Goal: Information Seeking & Learning: Check status

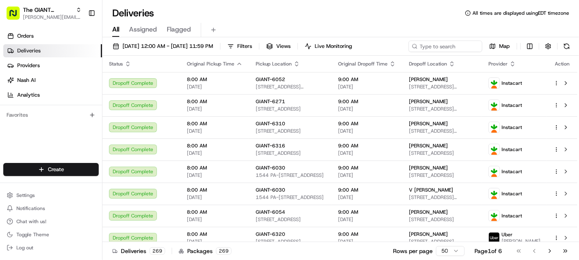
click at [256, 41] on button "Filters" at bounding box center [240, 46] width 32 height 11
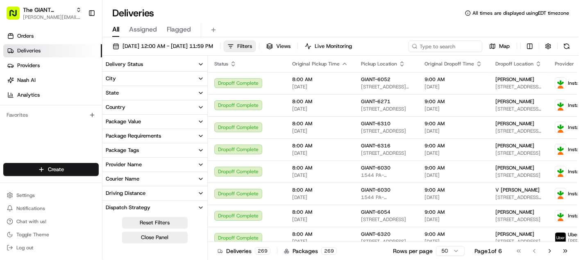
click at [138, 76] on button "City" at bounding box center [154, 79] width 105 height 14
click at [178, 96] on input at bounding box center [160, 93] width 92 height 13
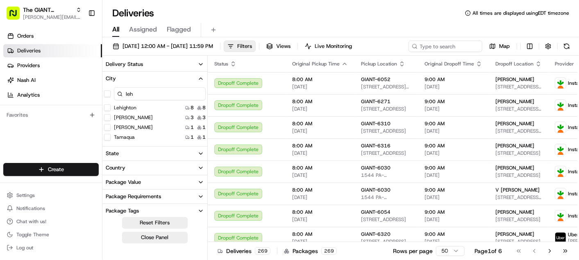
type input "leh"
click at [108, 107] on button "Lehighton" at bounding box center [107, 107] width 7 height 7
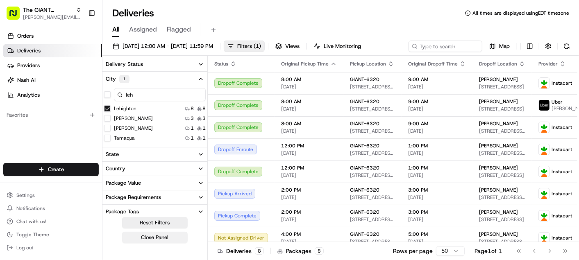
click at [160, 239] on button "Close Panel" at bounding box center [155, 237] width 66 height 11
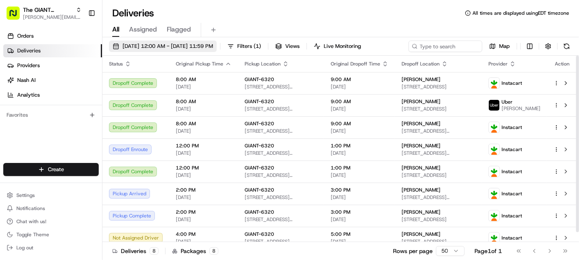
click at [168, 43] on span "08/21/2025 12:00 AM - 08/21/2025 11:59 PM" at bounding box center [168, 46] width 91 height 7
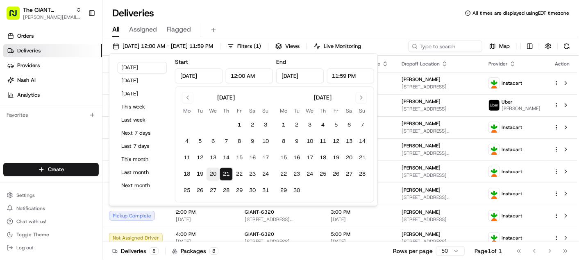
click at [212, 171] on button "20" at bounding box center [213, 174] width 13 height 13
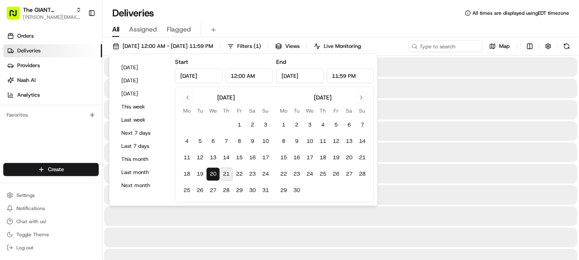
type input "Aug 20, 2025"
click at [212, 171] on button "20" at bounding box center [213, 174] width 13 height 13
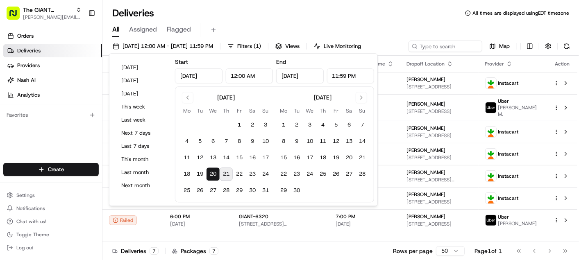
click at [325, 16] on div "Deliveries All times are displayed using EDT timezone" at bounding box center [340, 13] width 477 height 13
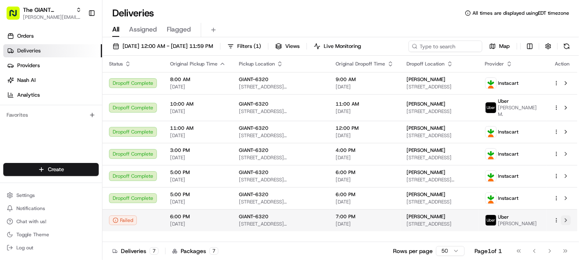
click at [568, 219] on button at bounding box center [566, 221] width 10 height 10
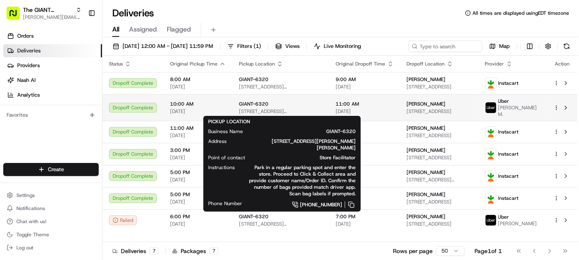
click at [284, 105] on div "GIANT-6320" at bounding box center [281, 104] width 84 height 7
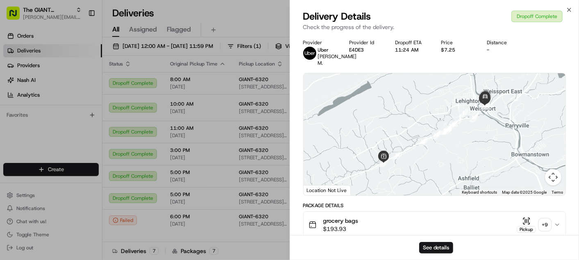
click at [527, 223] on icon "button" at bounding box center [526, 221] width 8 height 8
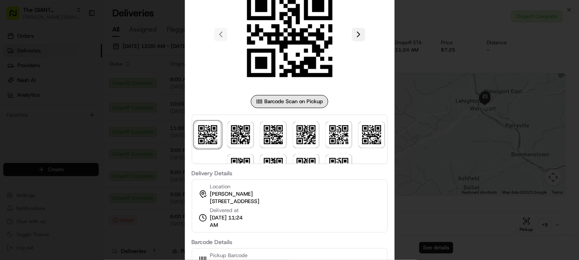
click at [359, 30] on button at bounding box center [358, 34] width 13 height 13
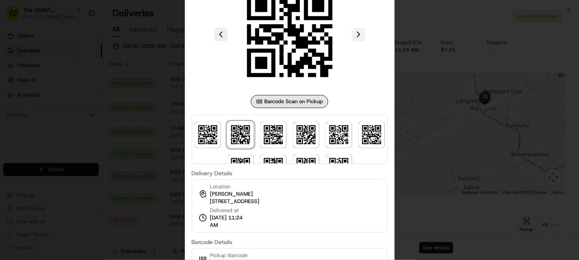
click at [359, 30] on button at bounding box center [358, 34] width 13 height 13
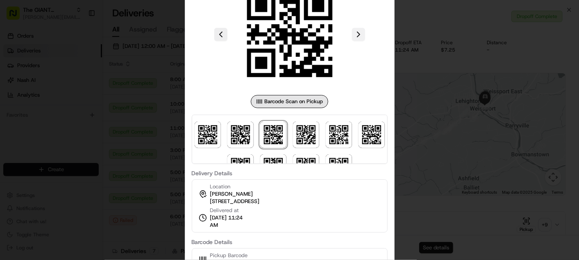
click at [359, 30] on button at bounding box center [358, 34] width 13 height 13
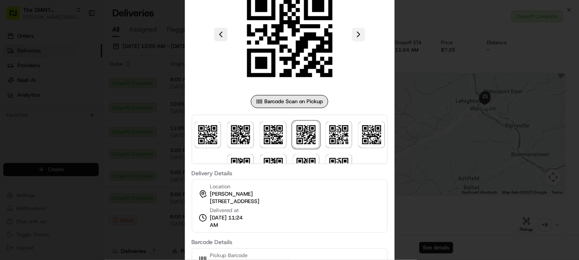
click at [359, 30] on button at bounding box center [358, 34] width 13 height 13
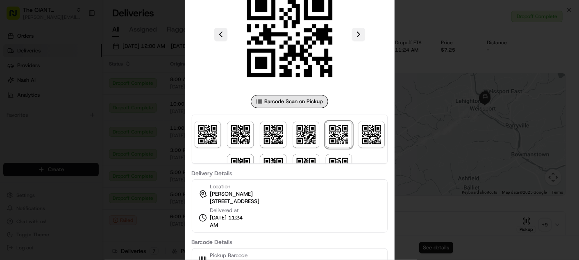
click at [359, 30] on button at bounding box center [358, 34] width 13 height 13
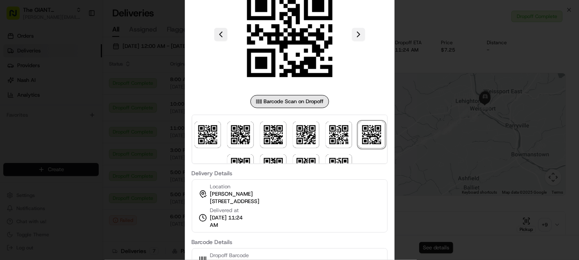
click at [359, 30] on button at bounding box center [358, 34] width 13 height 13
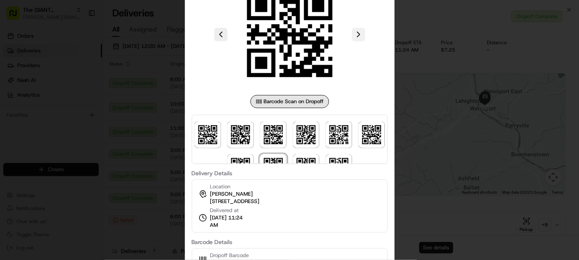
click at [359, 30] on button at bounding box center [358, 34] width 13 height 13
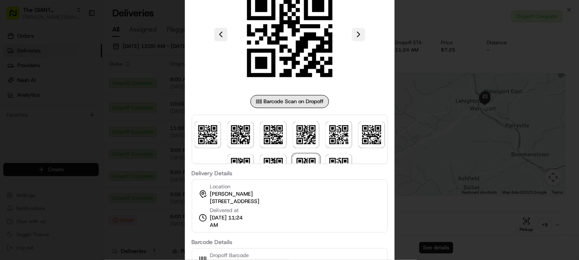
click at [359, 30] on button at bounding box center [358, 34] width 13 height 13
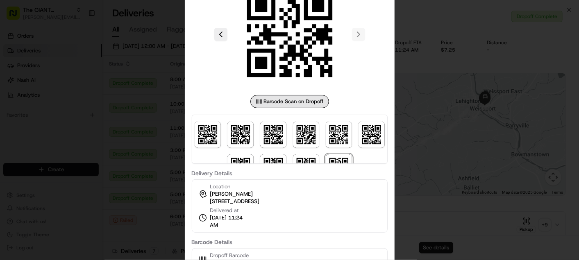
click at [438, 132] on div at bounding box center [289, 130] width 579 height 260
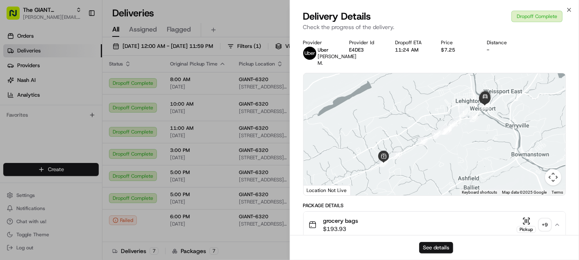
click at [436, 250] on button "See details" at bounding box center [436, 247] width 34 height 11
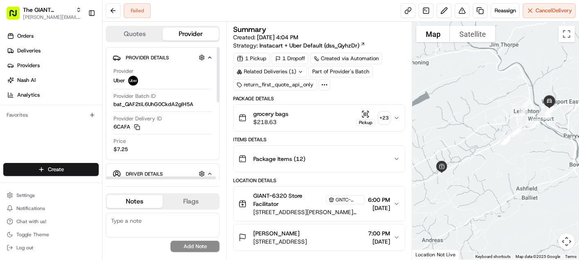
click at [210, 173] on icon "button" at bounding box center [210, 174] width 6 height 7
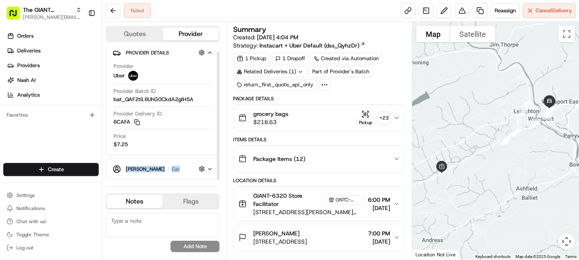
drag, startPoint x: 215, startPoint y: 140, endPoint x: 211, endPoint y: 186, distance: 45.7
click at [211, 186] on div "Quotes Provider Provider Details Hidden ( 3 ) Provider Uber Provider Batch ID b…" at bounding box center [164, 141] width 124 height 238
drag, startPoint x: 211, startPoint y: 186, endPoint x: 212, endPoint y: 166, distance: 19.7
click at [212, 166] on icon "button" at bounding box center [210, 169] width 6 height 7
click at [180, 205] on button "Flags" at bounding box center [191, 201] width 56 height 13
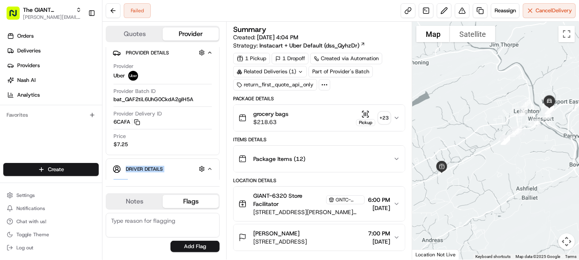
click at [148, 202] on button "Notes" at bounding box center [135, 201] width 56 height 13
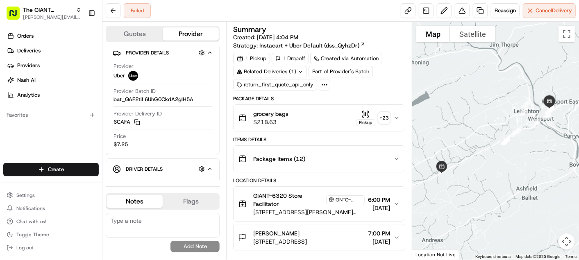
click at [395, 235] on icon "button" at bounding box center [396, 237] width 7 height 7
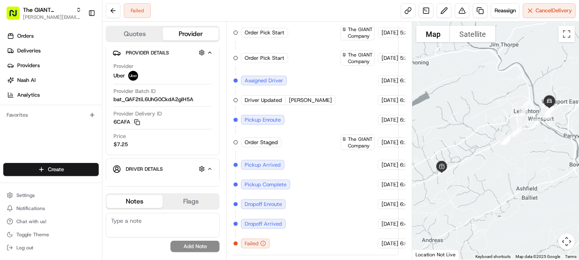
scroll to position [599, 0]
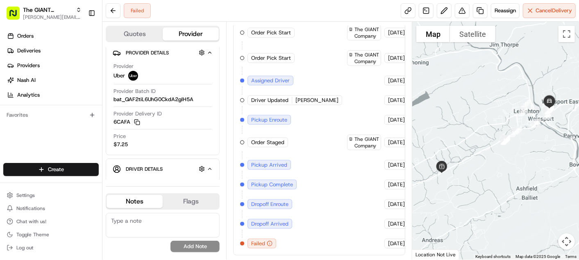
click at [261, 246] on span "Failed" at bounding box center [258, 243] width 14 height 7
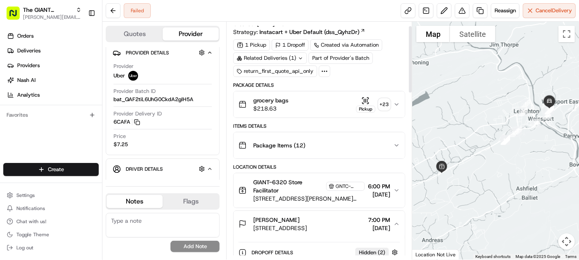
scroll to position [6, 0]
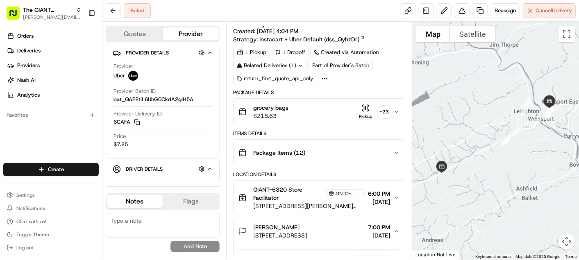
click at [365, 113] on div "Pickup" at bounding box center [365, 116] width 19 height 7
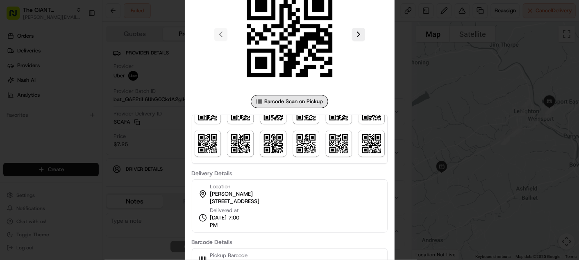
scroll to position [119, 0]
click at [446, 175] on div at bounding box center [289, 130] width 579 height 260
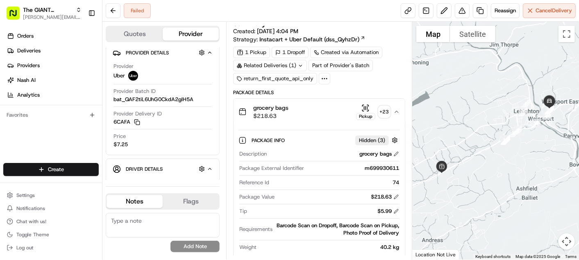
scroll to position [0, 0]
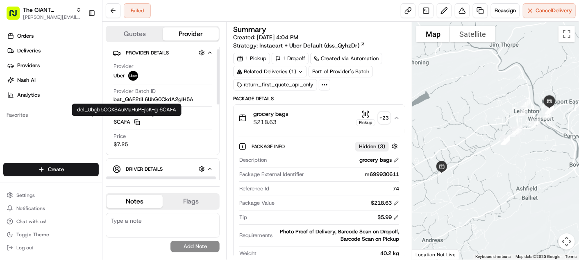
click at [136, 122] on icon "button" at bounding box center [137, 122] width 6 height 6
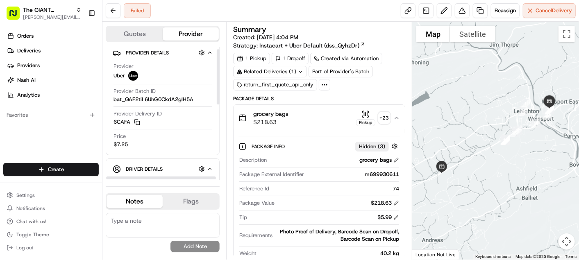
click at [211, 52] on icon "button" at bounding box center [209, 53] width 3 height 2
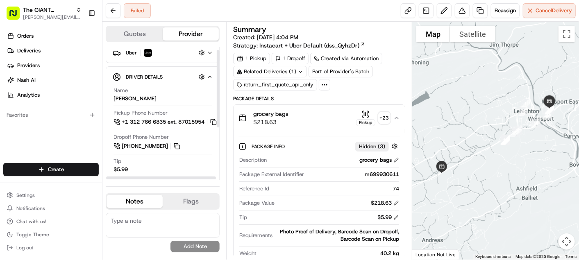
click at [138, 38] on button "Quotes" at bounding box center [135, 33] width 56 height 13
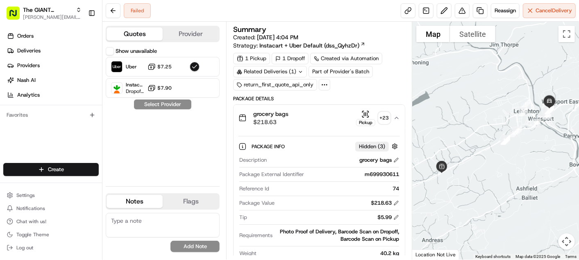
click at [398, 118] on icon "button" at bounding box center [396, 118] width 3 height 2
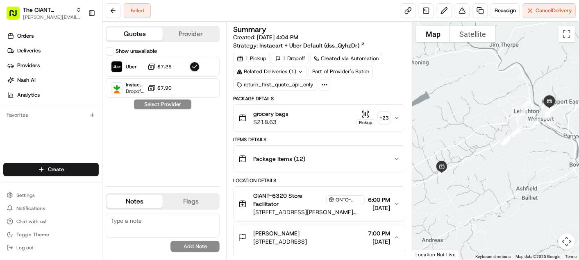
click at [391, 159] on div "Package Items ( 12 )" at bounding box center [315, 159] width 155 height 16
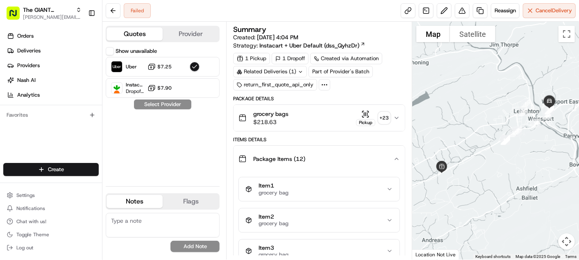
click at [386, 190] on div "Item 1 grocery bag" at bounding box center [315, 189] width 141 height 14
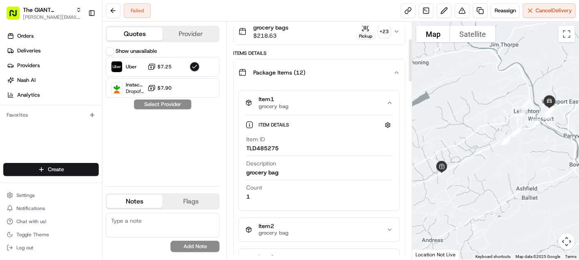
scroll to position [99, 0]
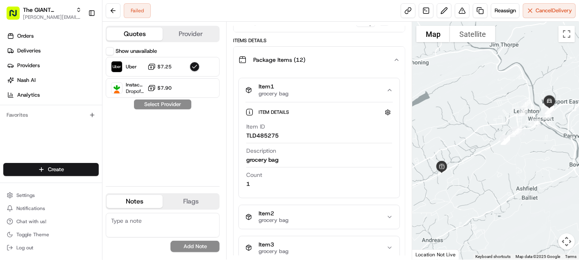
click at [391, 90] on icon "button" at bounding box center [389, 90] width 7 height 7
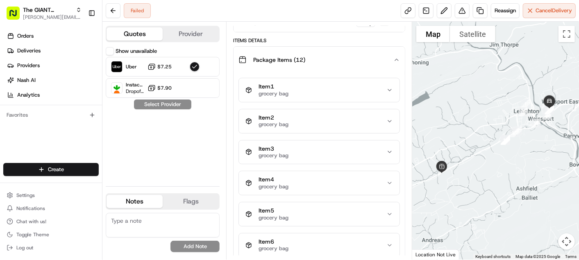
click at [397, 57] on icon "button" at bounding box center [396, 60] width 7 height 7
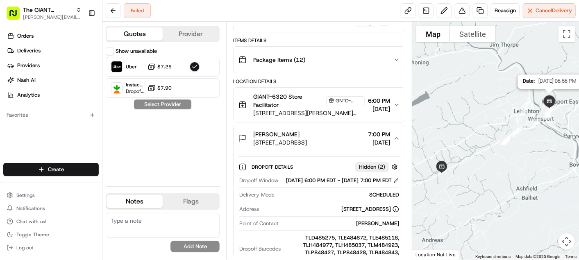
click at [548, 103] on img at bounding box center [549, 101] width 23 height 23
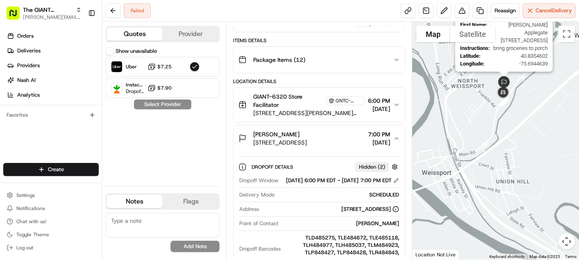
click at [502, 80] on img at bounding box center [504, 83] width 20 height 20
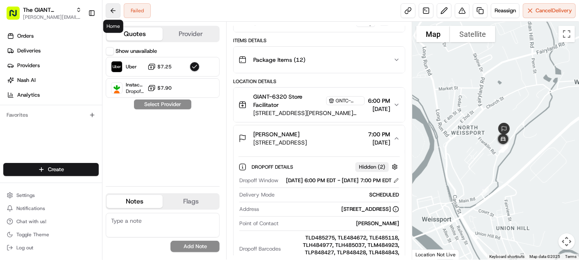
click at [107, 12] on button at bounding box center [113, 10] width 15 height 15
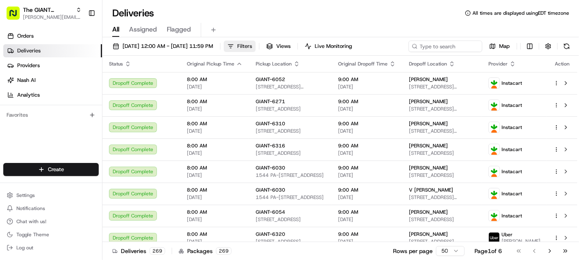
click at [252, 47] on span "Filters" at bounding box center [244, 46] width 15 height 7
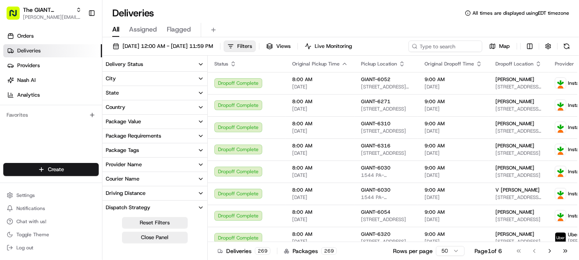
click at [189, 79] on button "City" at bounding box center [154, 79] width 105 height 14
click at [199, 79] on icon "button" at bounding box center [201, 78] width 7 height 7
click at [200, 78] on icon "button" at bounding box center [200, 79] width 3 height 2
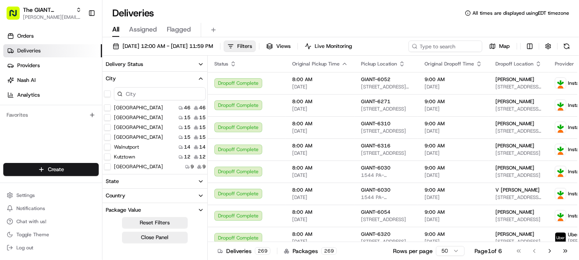
click at [137, 97] on input at bounding box center [160, 93] width 92 height 13
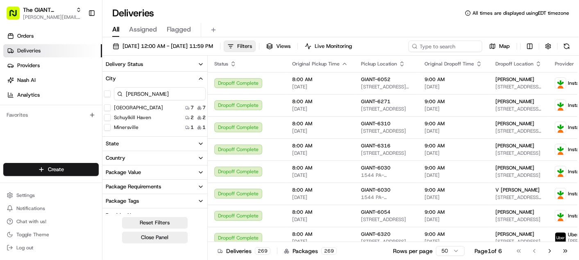
drag, startPoint x: 144, startPoint y: 92, endPoint x: 130, endPoint y: 92, distance: 13.5
click at [130, 92] on input "potts" at bounding box center [160, 93] width 92 height 13
type input "p"
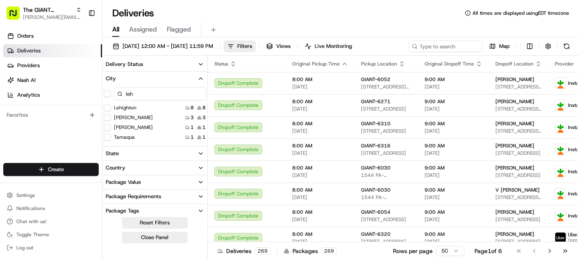
type input "leh"
click at [111, 108] on div "Lehighton" at bounding box center [120, 107] width 32 height 7
click at [107, 91] on button "button" at bounding box center [107, 94] width 7 height 7
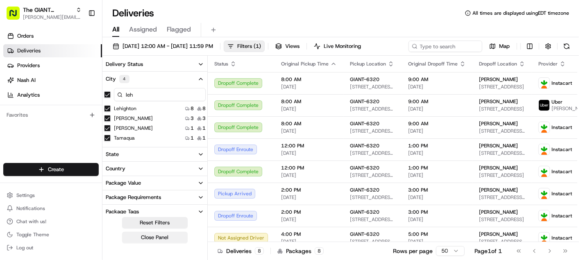
click at [170, 240] on button "Close Panel" at bounding box center [155, 237] width 66 height 11
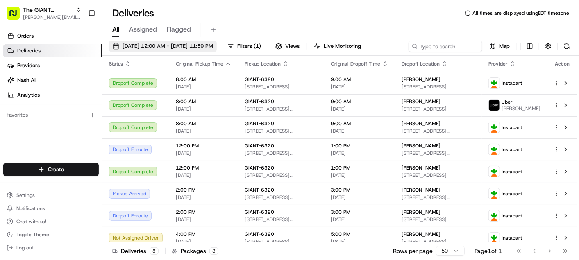
click at [211, 46] on span "08/21/2025 12:00 AM - 08/21/2025 11:59 PM" at bounding box center [168, 46] width 91 height 7
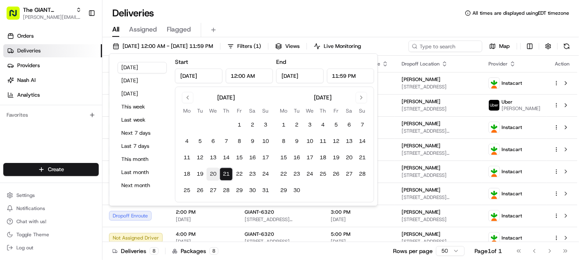
click at [213, 173] on button "20" at bounding box center [213, 174] width 13 height 13
type input "Aug 20, 2025"
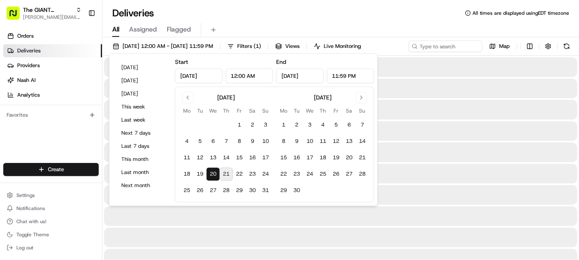
click at [213, 173] on button "20" at bounding box center [213, 174] width 13 height 13
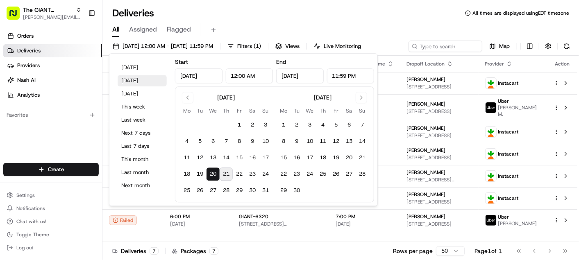
click at [141, 80] on button "Yesterday" at bounding box center [142, 80] width 49 height 11
click at [306, 9] on div "Deliveries All times are displayed using EDT timezone" at bounding box center [340, 13] width 477 height 13
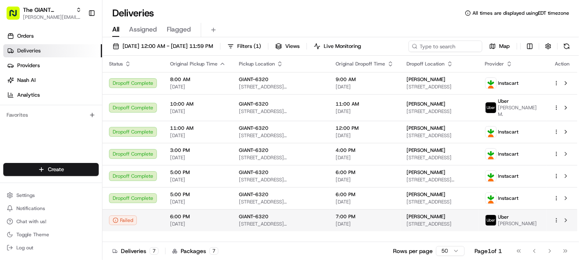
click at [129, 222] on div "Failed" at bounding box center [123, 221] width 28 height 10
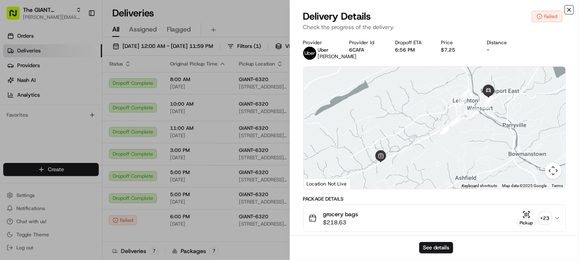
click at [568, 11] on icon "button" at bounding box center [569, 10] width 7 height 7
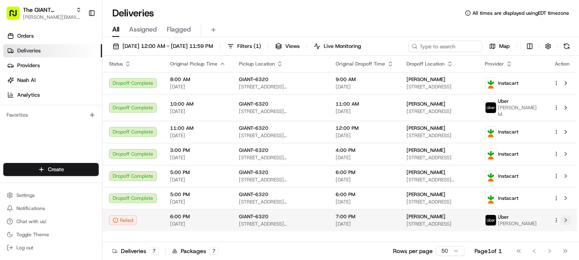
click at [568, 219] on button at bounding box center [566, 221] width 10 height 10
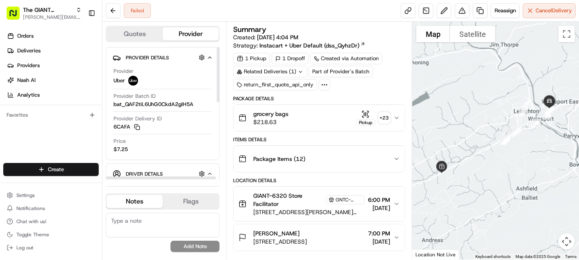
drag, startPoint x: 219, startPoint y: 91, endPoint x: 217, endPoint y: 76, distance: 15.0
click at [217, 76] on div at bounding box center [218, 74] width 3 height 55
click at [284, 58] on div "1 Dropoff" at bounding box center [290, 58] width 37 height 11
click at [362, 45] on icon at bounding box center [362, 43] width 5 height 5
click at [322, 82] on icon at bounding box center [324, 84] width 7 height 7
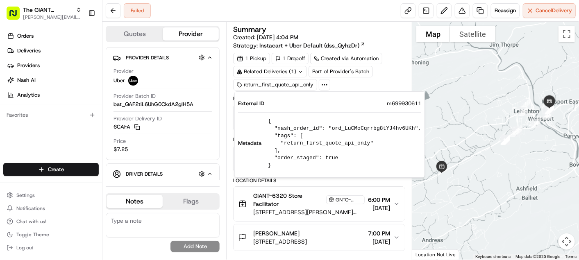
click at [322, 82] on icon at bounding box center [324, 84] width 7 height 7
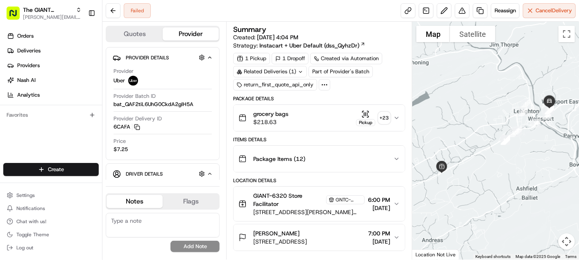
click at [299, 71] on icon at bounding box center [300, 71] width 5 height 5
click at [339, 23] on div "Summary Created: 08/20/2025 4:04 PM Strategy: Instacart + Uber Default (dss_Qyh…" at bounding box center [319, 141] width 186 height 238
click at [278, 58] on icon at bounding box center [277, 58] width 5 height 5
click at [288, 59] on div "1 Dropoff" at bounding box center [290, 58] width 37 height 11
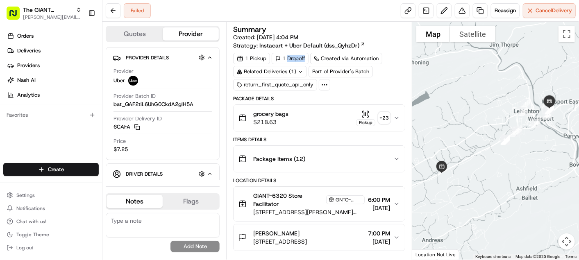
drag, startPoint x: 288, startPoint y: 59, endPoint x: 278, endPoint y: 59, distance: 10.7
click at [278, 59] on icon at bounding box center [277, 58] width 5 height 5
drag, startPoint x: 278, startPoint y: 59, endPoint x: 361, endPoint y: 33, distance: 86.7
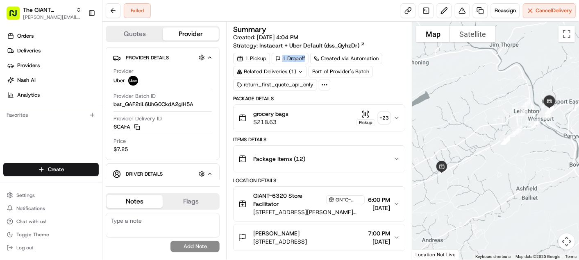
click at [361, 33] on div "Summary Created: 08/20/2025 4:04 PM Strategy: Instacart + Uber Default (dss_Qyh…" at bounding box center [319, 38] width 172 height 24
click at [361, 43] on icon at bounding box center [362, 43] width 5 height 5
click at [386, 163] on div "Package Items ( 12 )" at bounding box center [315, 159] width 155 height 16
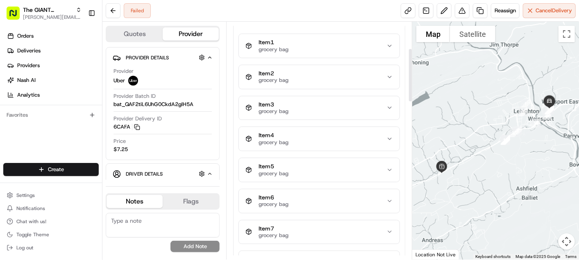
scroll to position [109, 0]
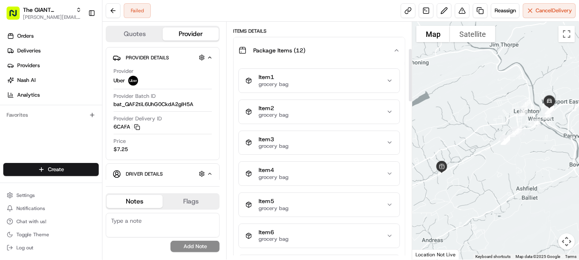
click at [381, 116] on div "Item 2 grocery bag" at bounding box center [315, 112] width 141 height 14
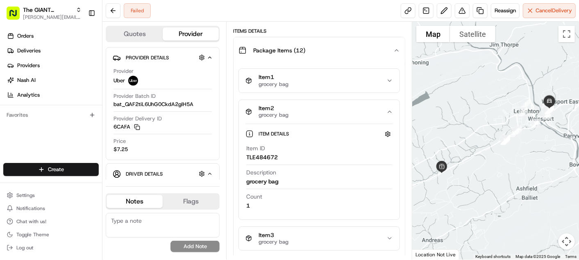
click at [387, 110] on icon "button" at bounding box center [389, 112] width 7 height 7
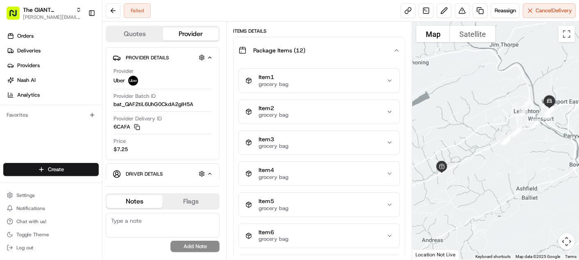
click at [384, 53] on div "Package Items ( 12 )" at bounding box center [315, 50] width 155 height 16
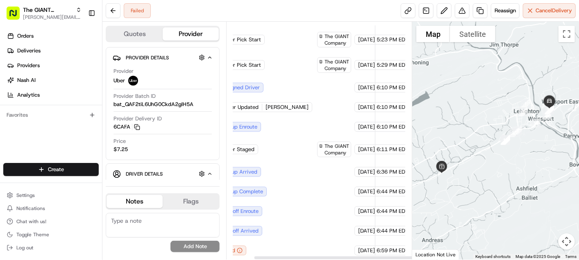
scroll to position [435, 29]
click at [400, 249] on div "08/20/2025 6:59 PM EDT" at bounding box center [383, 251] width 57 height 10
click at [386, 247] on span "6:59 PM EDT" at bounding box center [393, 250] width 32 height 7
click at [384, 247] on span "6:59 PM EDT" at bounding box center [393, 250] width 32 height 7
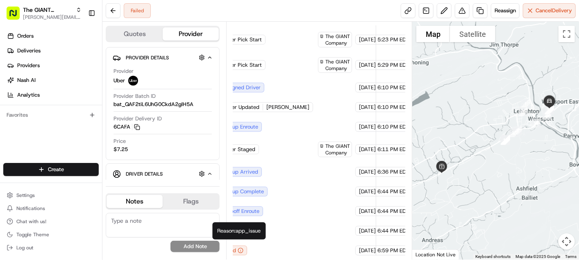
click at [238, 248] on icon "button" at bounding box center [241, 251] width 6 height 6
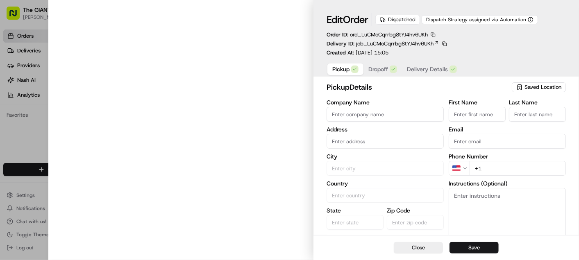
type input "GIANT-6320"
type input "Lehighton"
type input "US"
type input "PA"
type input "18235"
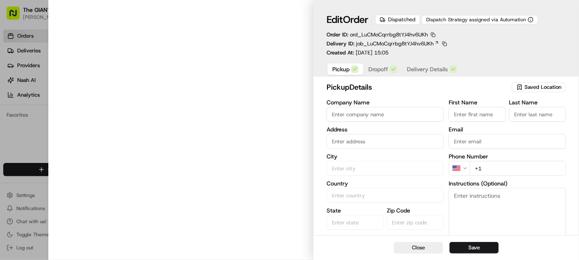
type input "Store"
type input "Facilitator"
type input "[PHONE_NUMBER]"
type textarea "Park in a regular parking spot and enter the store. Proceed to Click & Collect …"
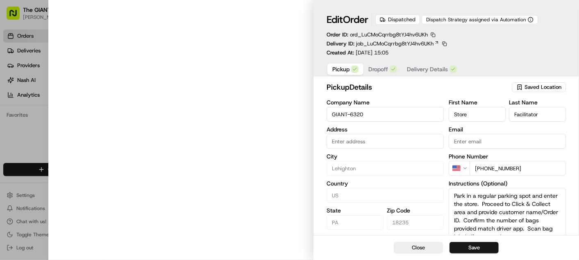
type input "[STREET_ADDRESS][PERSON_NAME][PERSON_NAME]"
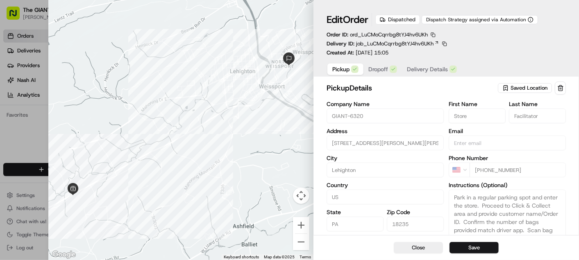
click at [380, 66] on span "Dropoff" at bounding box center [378, 69] width 20 height 8
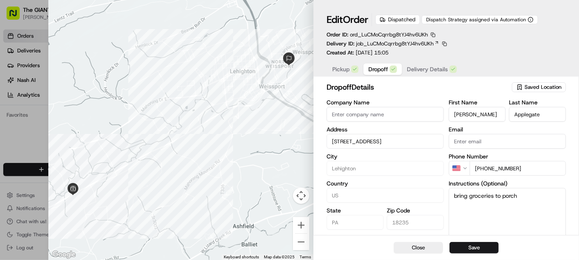
click at [422, 67] on span "Delivery Details" at bounding box center [427, 69] width 41 height 8
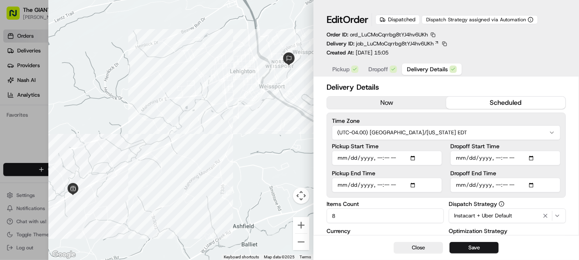
click at [413, 103] on button "now" at bounding box center [386, 103] width 119 height 12
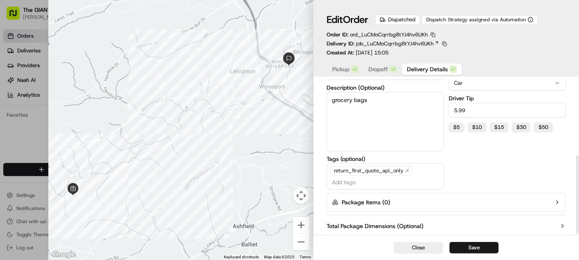
scroll to position [153, 0]
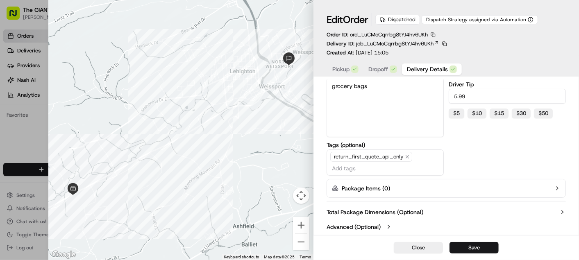
click at [389, 227] on icon "button" at bounding box center [389, 227] width 7 height 7
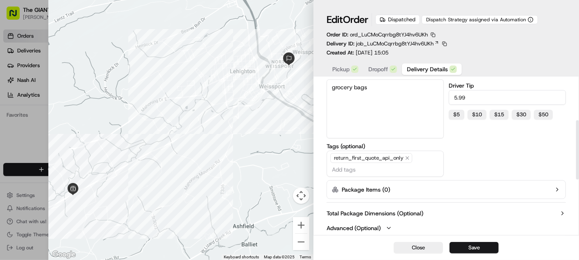
scroll to position [0, 0]
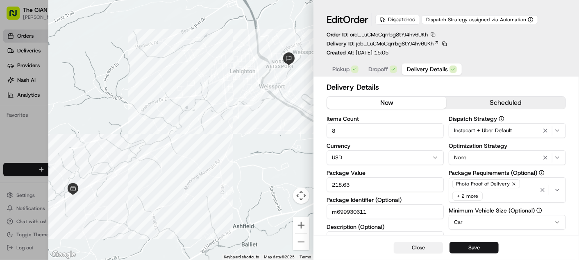
click at [430, 246] on button "Close" at bounding box center [418, 247] width 49 height 11
type input "1"
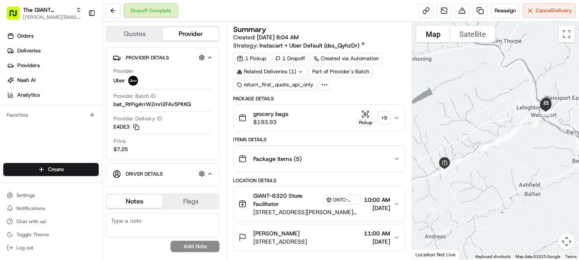
click at [393, 157] on icon "button" at bounding box center [396, 159] width 7 height 7
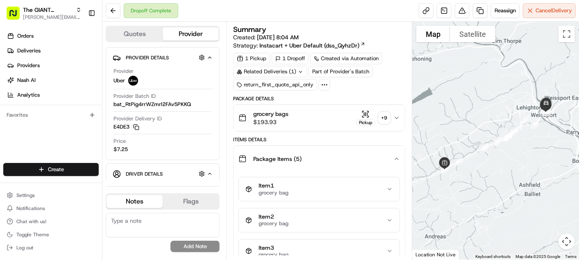
click at [392, 182] on button "Item 1 grocery bag" at bounding box center [319, 189] width 161 height 24
click at [397, 154] on button "Package Items ( 5 )" at bounding box center [319, 159] width 171 height 26
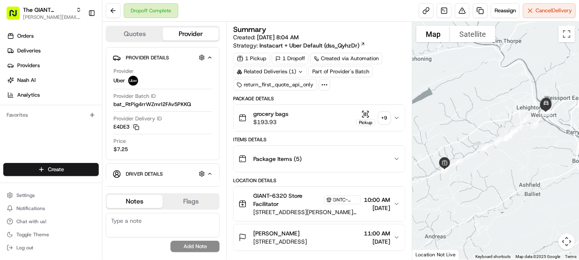
click at [138, 12] on div "Dropoff Complete" at bounding box center [151, 10] width 54 height 15
click at [323, 85] on icon at bounding box center [324, 84] width 7 height 7
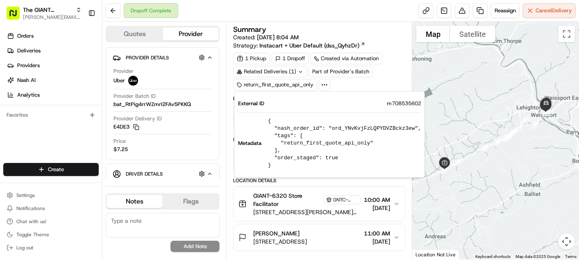
click at [323, 85] on icon at bounding box center [324, 84] width 7 height 7
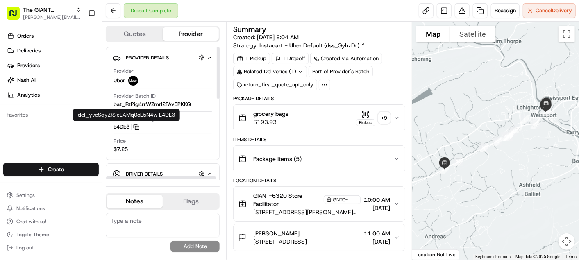
click at [136, 126] on icon "button" at bounding box center [136, 127] width 6 height 6
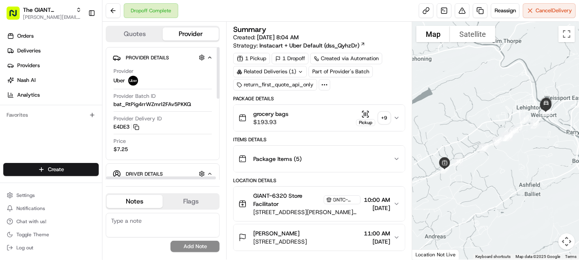
drag, startPoint x: 219, startPoint y: 86, endPoint x: 208, endPoint y: 64, distance: 24.7
click at [217, 64] on div at bounding box center [218, 73] width 3 height 52
click at [307, 238] on span "[STREET_ADDRESS]" at bounding box center [280, 242] width 54 height 8
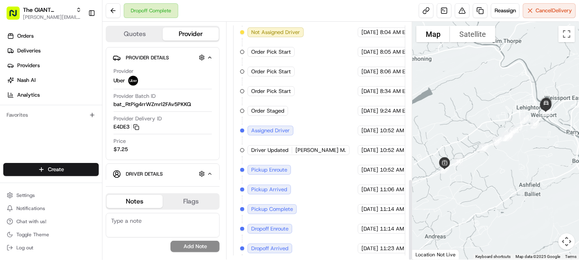
scroll to position [455, 0]
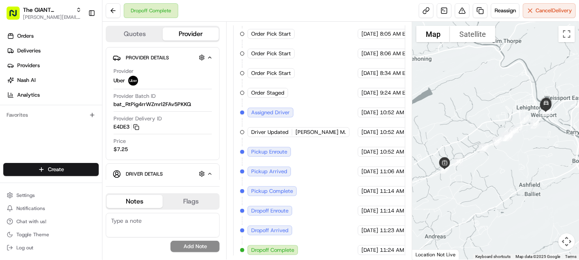
click at [274, 247] on span "Dropoff Complete" at bounding box center [272, 250] width 43 height 7
click at [361, 247] on span "[DATE]" at bounding box center [369, 250] width 17 height 7
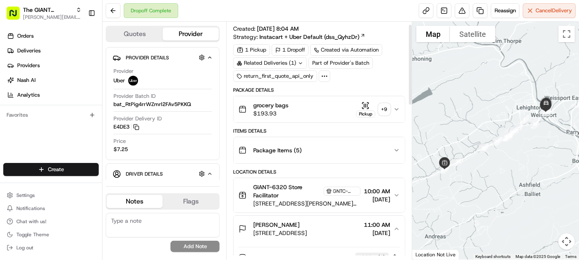
scroll to position [0, 0]
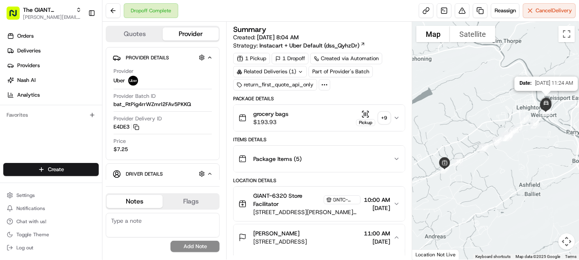
click at [545, 104] on img at bounding box center [546, 103] width 23 height 23
click at [440, 7] on link at bounding box center [444, 10] width 15 height 15
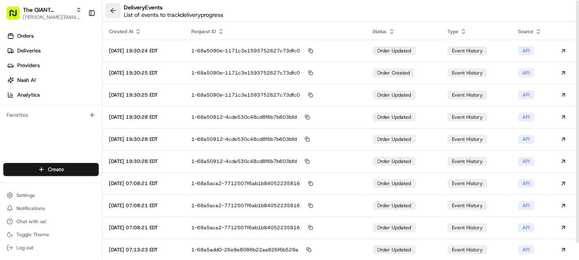
click at [114, 7] on button at bounding box center [113, 10] width 15 height 15
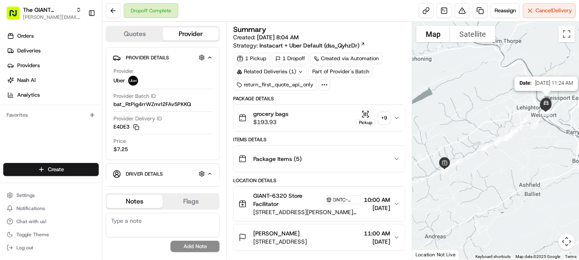
click at [546, 102] on img at bounding box center [546, 103] width 23 height 23
click at [547, 112] on img at bounding box center [546, 103] width 23 height 23
click at [112, 13] on button at bounding box center [113, 10] width 15 height 15
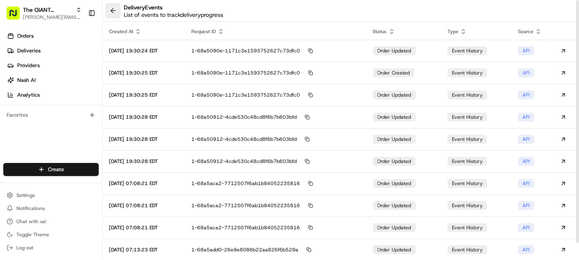
click at [109, 10] on button at bounding box center [113, 10] width 15 height 15
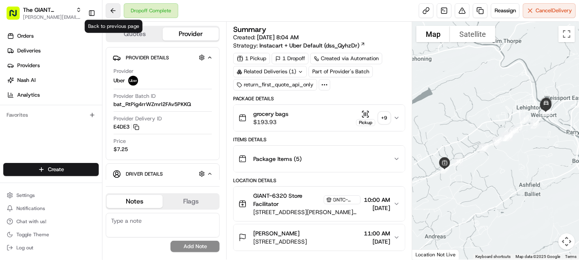
click at [107, 9] on button at bounding box center [113, 10] width 15 height 15
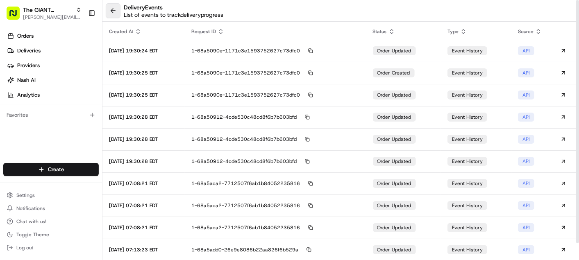
click at [113, 11] on button at bounding box center [113, 10] width 15 height 15
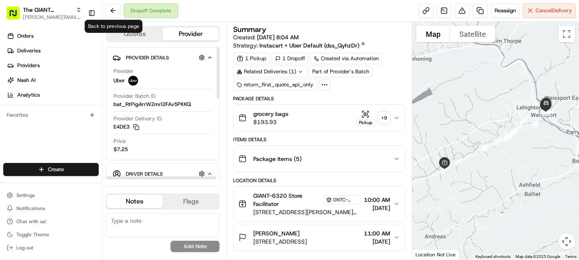
click at [211, 57] on icon "button" at bounding box center [210, 57] width 6 height 7
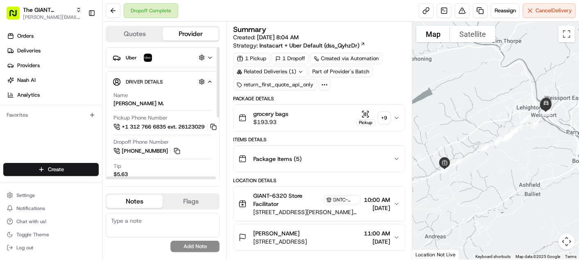
click at [211, 79] on icon "button" at bounding box center [210, 82] width 6 height 7
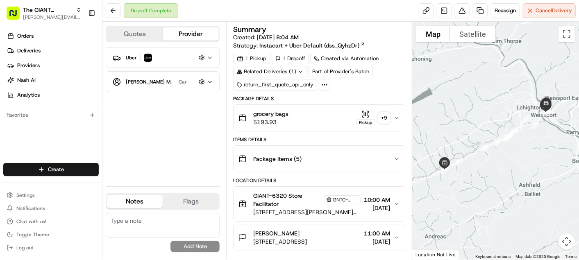
click at [203, 204] on button "Flags" at bounding box center [191, 201] width 56 height 13
click at [141, 199] on button "Notes" at bounding box center [135, 201] width 56 height 13
click at [318, 117] on div "grocery bags $193.93 Pickup + 9" at bounding box center [315, 118] width 155 height 16
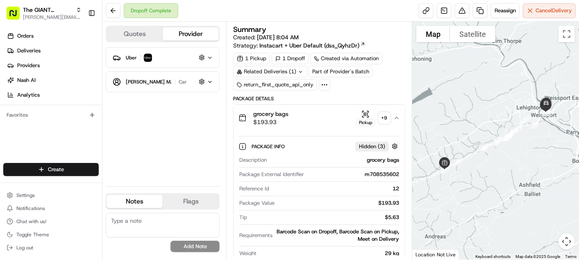
click at [375, 143] on span "Hidden ( 3 )" at bounding box center [372, 146] width 26 height 7
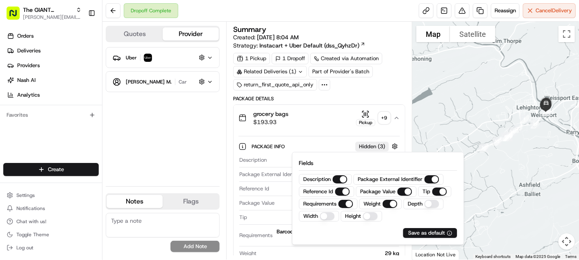
click at [375, 143] on span "Hidden ( 3 )" at bounding box center [372, 146] width 26 height 7
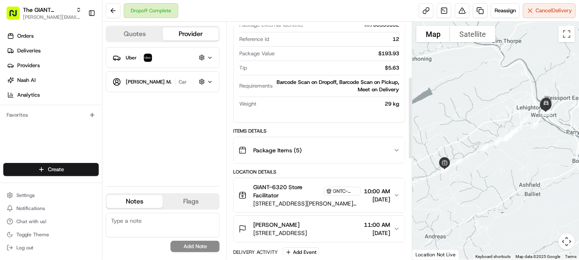
scroll to position [159, 0]
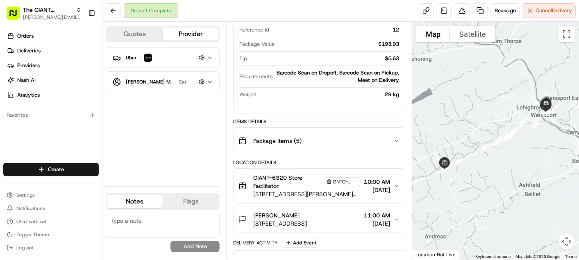
click at [367, 71] on div "Barcode Scan on Dropoff, Barcode Scan on Pickup, Meet on Delivery" at bounding box center [337, 76] width 123 height 15
click at [363, 138] on div "Package Items ( 5 )" at bounding box center [315, 141] width 155 height 16
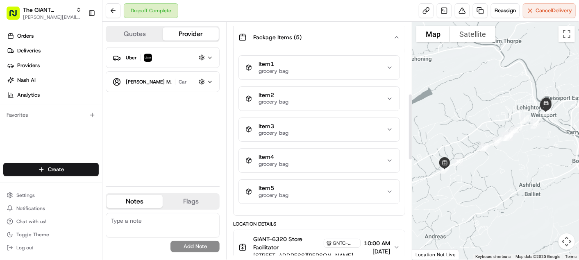
scroll to position [267, 0]
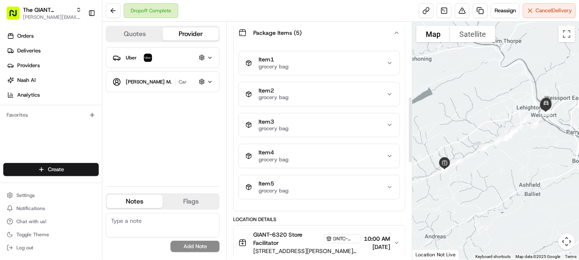
click at [350, 59] on div "Item 1 grocery bag" at bounding box center [315, 63] width 141 height 14
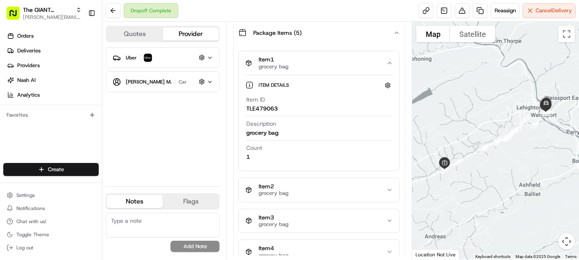
click at [250, 85] on icon at bounding box center [250, 86] width 0 height 2
click at [382, 63] on div "Item 1 grocery bag" at bounding box center [315, 63] width 141 height 14
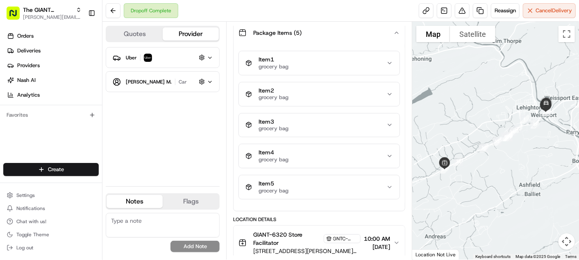
click at [398, 30] on icon "button" at bounding box center [396, 33] width 7 height 7
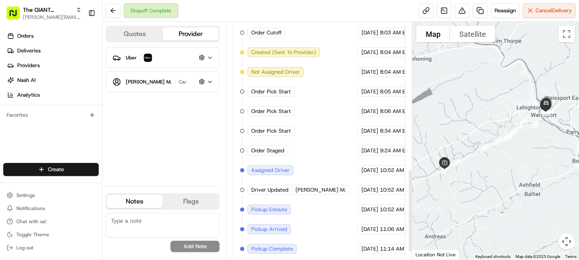
scroll to position [447, 0]
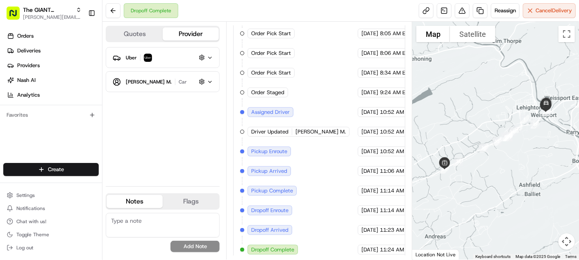
click at [278, 246] on span "Dropoff Complete" at bounding box center [272, 249] width 43 height 7
click at [279, 246] on span "Dropoff Complete" at bounding box center [272, 249] width 43 height 7
click at [280, 246] on span "Dropoff Complete" at bounding box center [272, 249] width 43 height 7
click at [361, 247] on span "[DATE]" at bounding box center [369, 249] width 17 height 7
click at [358, 248] on div "[DATE] 11:24 AM EDT" at bounding box center [388, 250] width 61 height 10
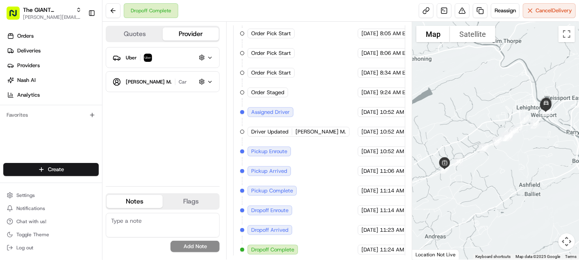
click at [361, 247] on span "[DATE]" at bounding box center [369, 249] width 17 height 7
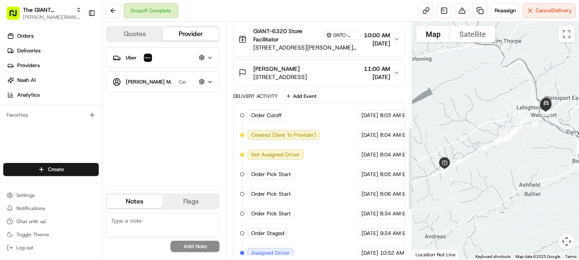
scroll to position [306, 0]
